Goal: Transaction & Acquisition: Book appointment/travel/reservation

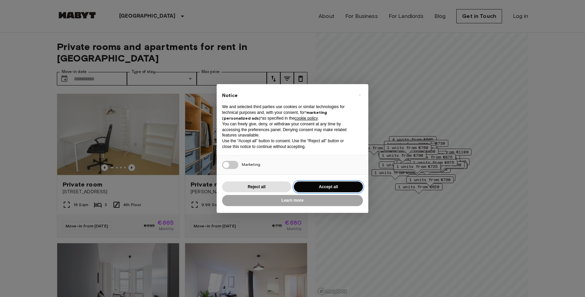
click at [324, 188] on button "Accept all" at bounding box center [328, 187] width 69 height 11
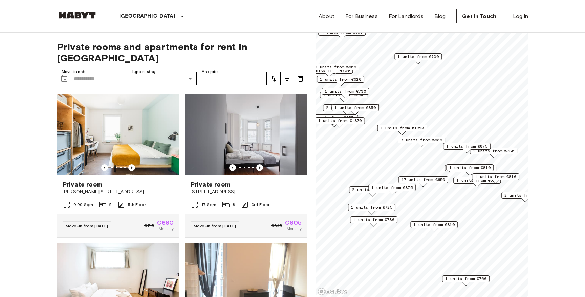
click at [426, 180] on span "17 units from €650" at bounding box center [423, 180] width 44 height 6
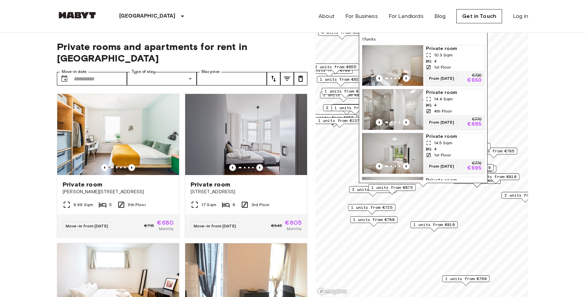
click at [412, 107] on img "Map marker" at bounding box center [392, 109] width 61 height 41
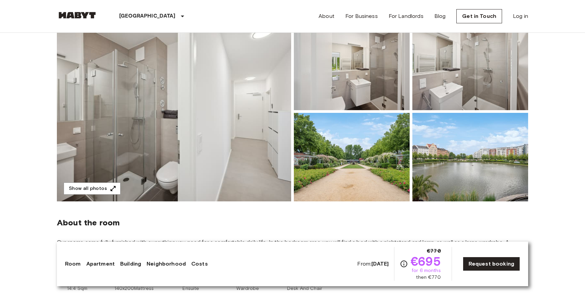
scroll to position [111, 0]
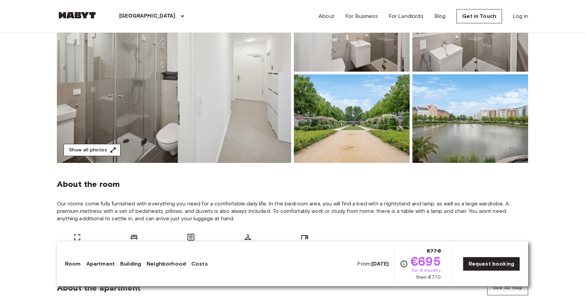
click at [111, 149] on icon "button" at bounding box center [113, 150] width 7 height 7
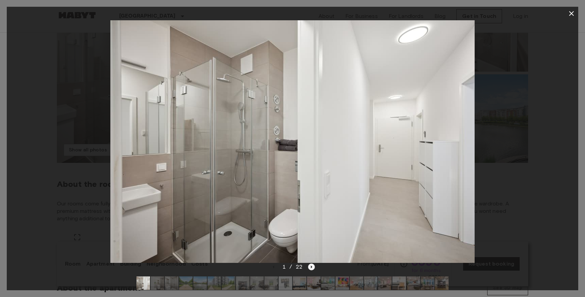
click at [311, 268] on icon "Next image" at bounding box center [311, 267] width 7 height 7
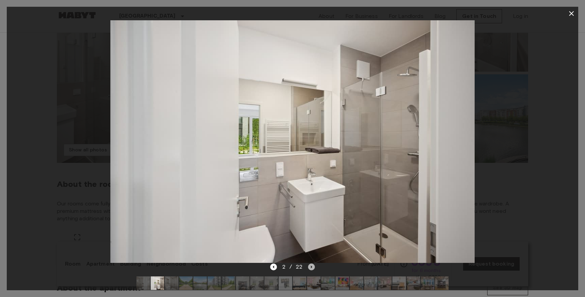
click at [311, 268] on icon "Next image" at bounding box center [311, 267] width 7 height 7
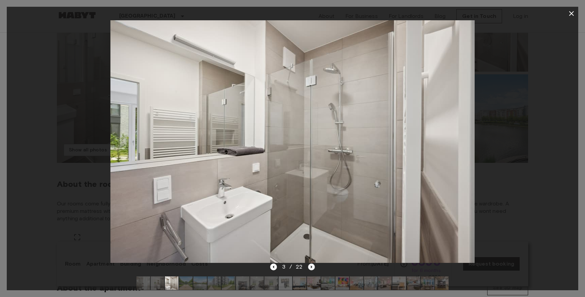
click at [311, 268] on icon "Next image" at bounding box center [311, 267] width 7 height 7
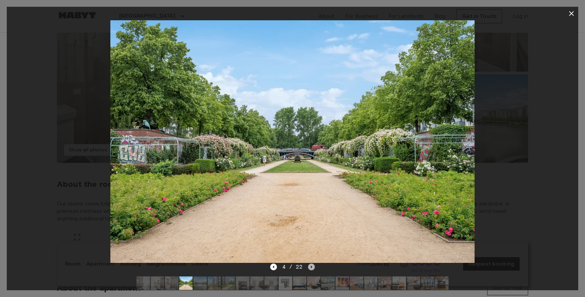
click at [311, 268] on icon "Next image" at bounding box center [311, 267] width 7 height 7
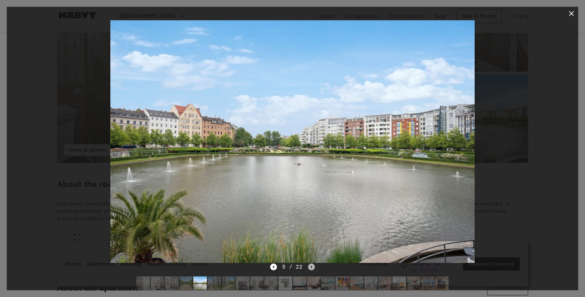
click at [311, 268] on icon "Next image" at bounding box center [311, 267] width 7 height 7
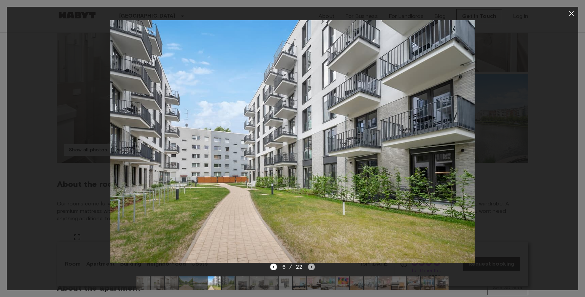
click at [311, 268] on icon "Next image" at bounding box center [311, 267] width 7 height 7
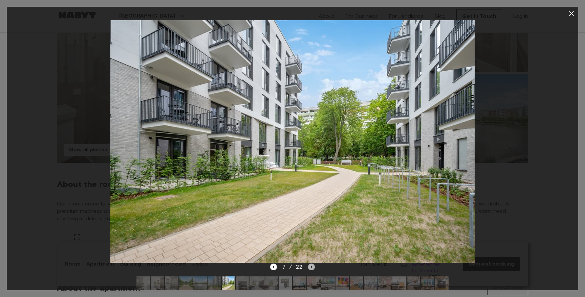
click at [311, 268] on icon "Next image" at bounding box center [311, 267] width 7 height 7
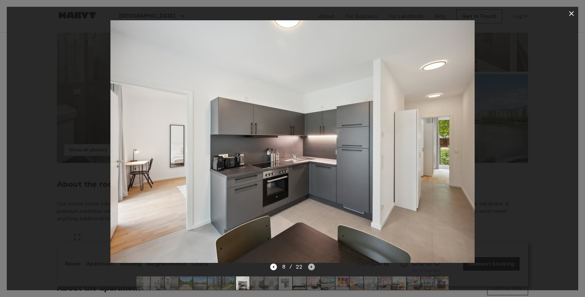
click at [311, 268] on icon "Next image" at bounding box center [311, 267] width 7 height 7
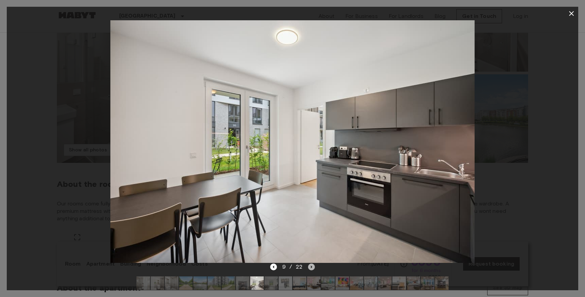
click at [311, 268] on icon "Next image" at bounding box center [311, 267] width 7 height 7
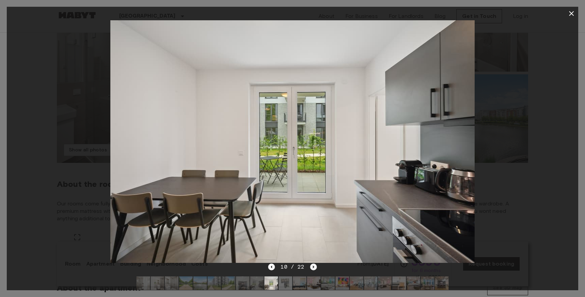
click at [311, 268] on icon "Next image" at bounding box center [313, 267] width 7 height 7
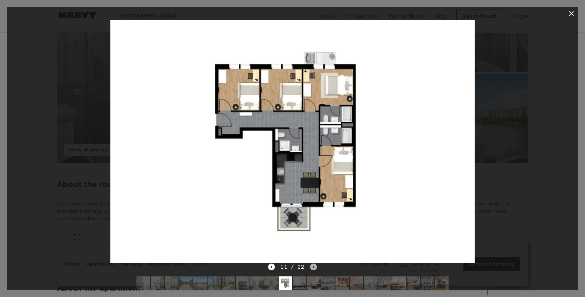
click at [311, 268] on icon "Next image" at bounding box center [313, 267] width 7 height 7
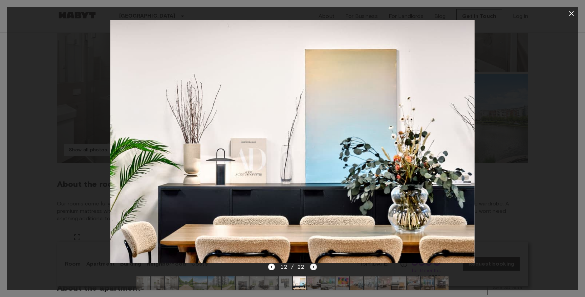
click at [311, 268] on icon "Next image" at bounding box center [313, 267] width 7 height 7
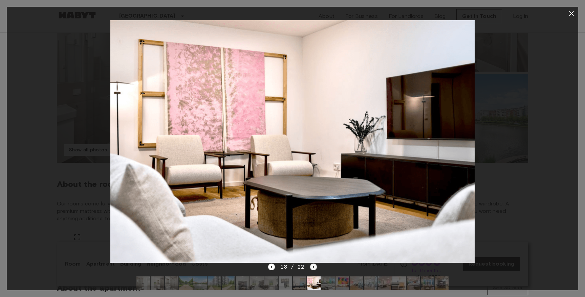
click at [311, 268] on icon "Next image" at bounding box center [313, 267] width 7 height 7
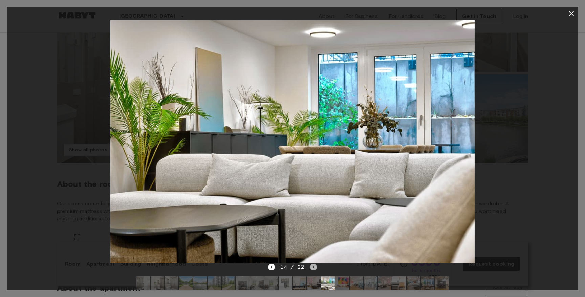
click at [311, 268] on icon "Next image" at bounding box center [313, 267] width 7 height 7
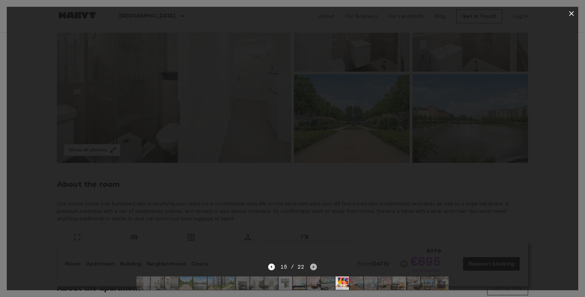
click at [311, 268] on icon "Next image" at bounding box center [313, 267] width 7 height 7
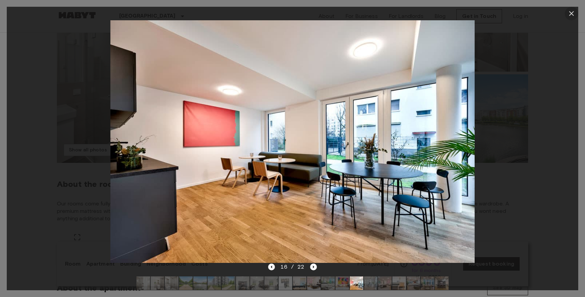
click at [569, 14] on icon "button" at bounding box center [571, 13] width 8 height 8
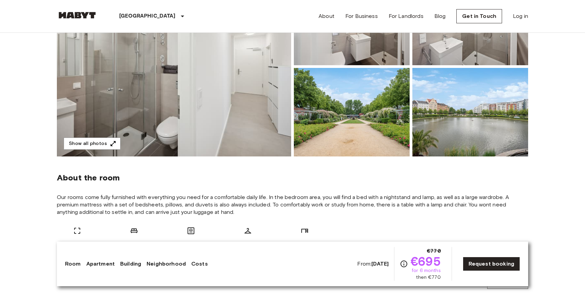
scroll to position [119, 0]
